Goal: Task Accomplishment & Management: Complete application form

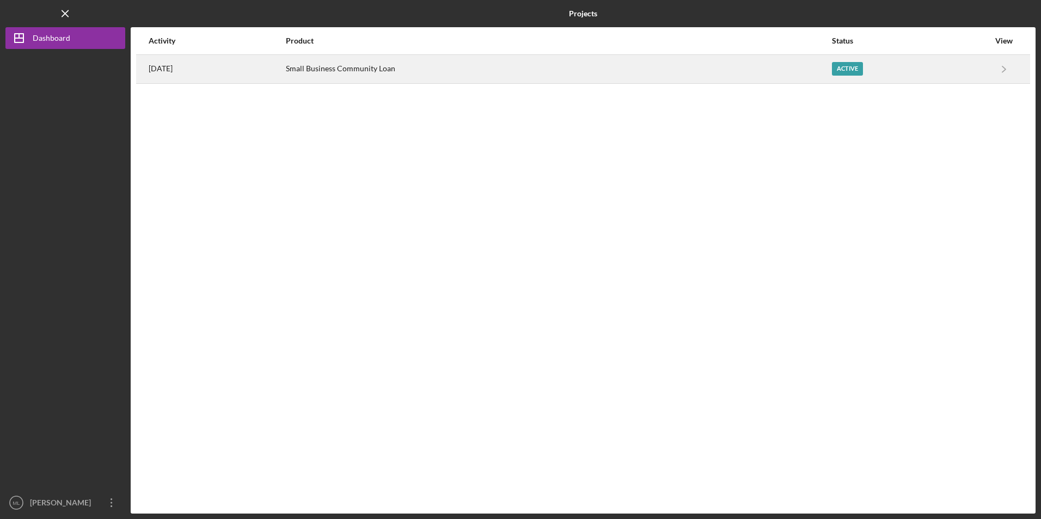
click at [422, 78] on div "Small Business Community Loan" at bounding box center [558, 69] width 545 height 27
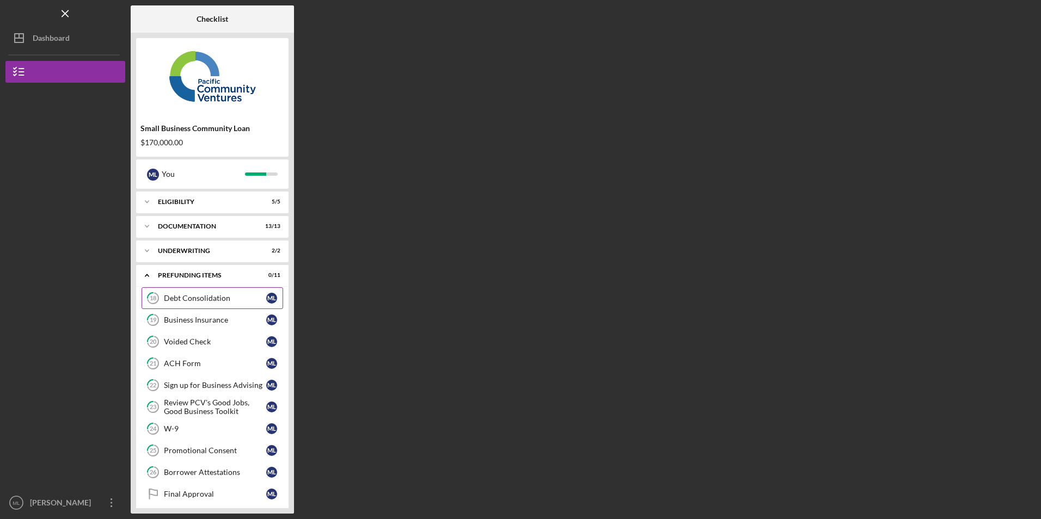
click at [200, 296] on div "Debt Consolidation" at bounding box center [215, 298] width 102 height 9
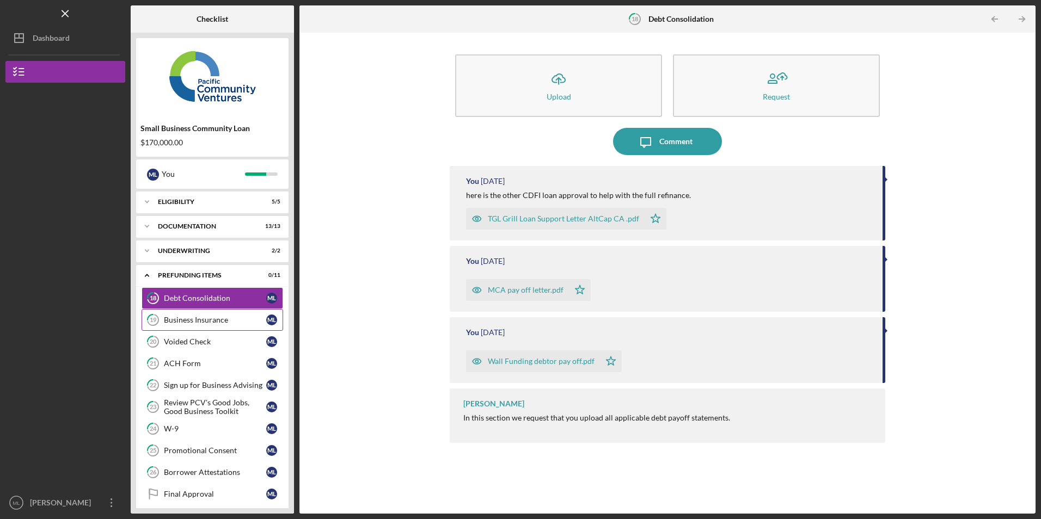
click at [194, 323] on div "Business Insurance" at bounding box center [215, 320] width 102 height 9
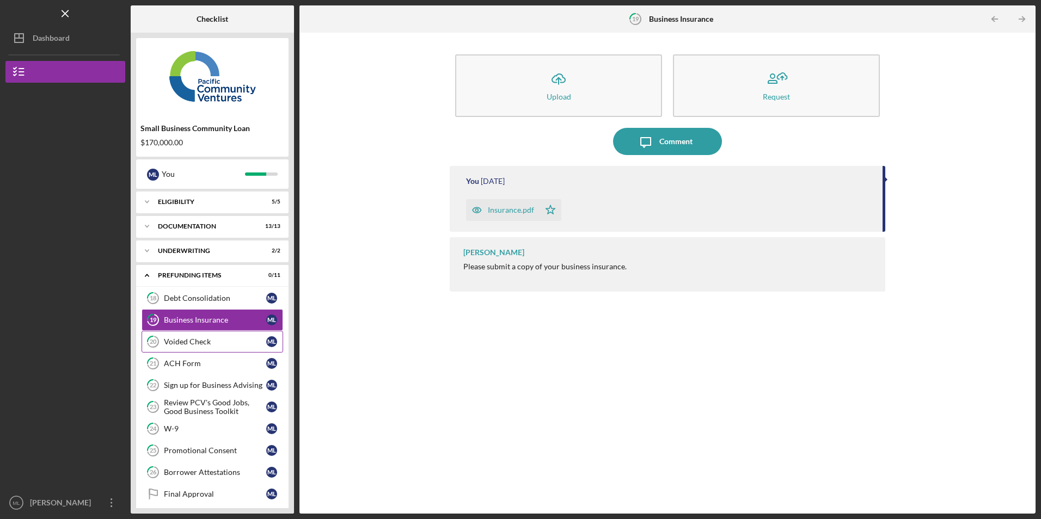
click at [177, 341] on div "Voided Check" at bounding box center [215, 341] width 102 height 9
